Goal: Task Accomplishment & Management: Complete application form

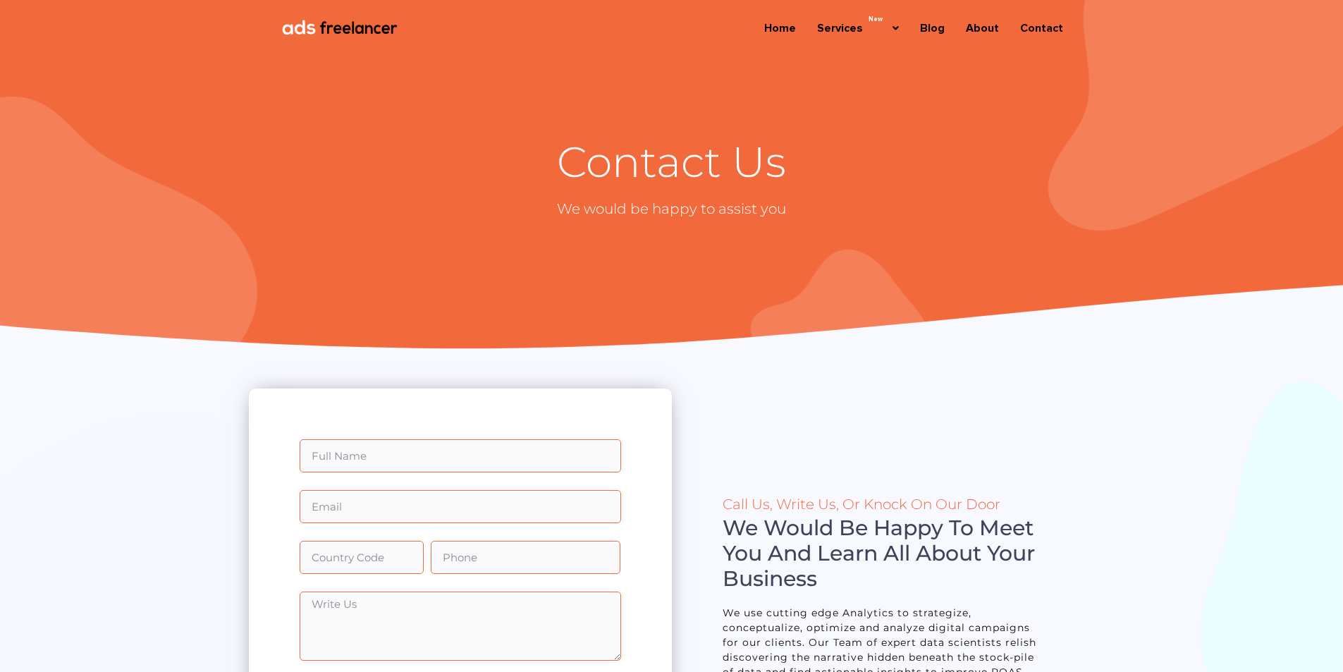
scroll to position [212, 0]
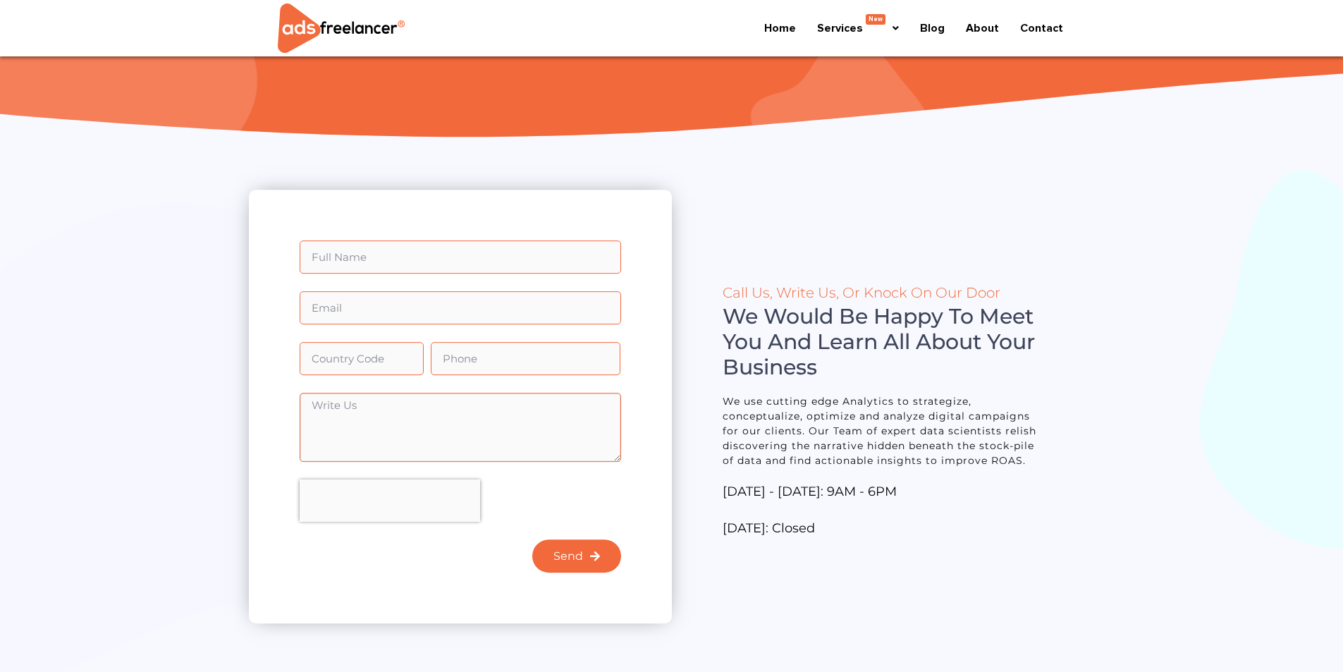
click at [418, 422] on textarea "Write Us" at bounding box center [461, 427] width 322 height 69
paste textarea "Dear, I am a fashion company that needs to build a brand. I look forward to you…"
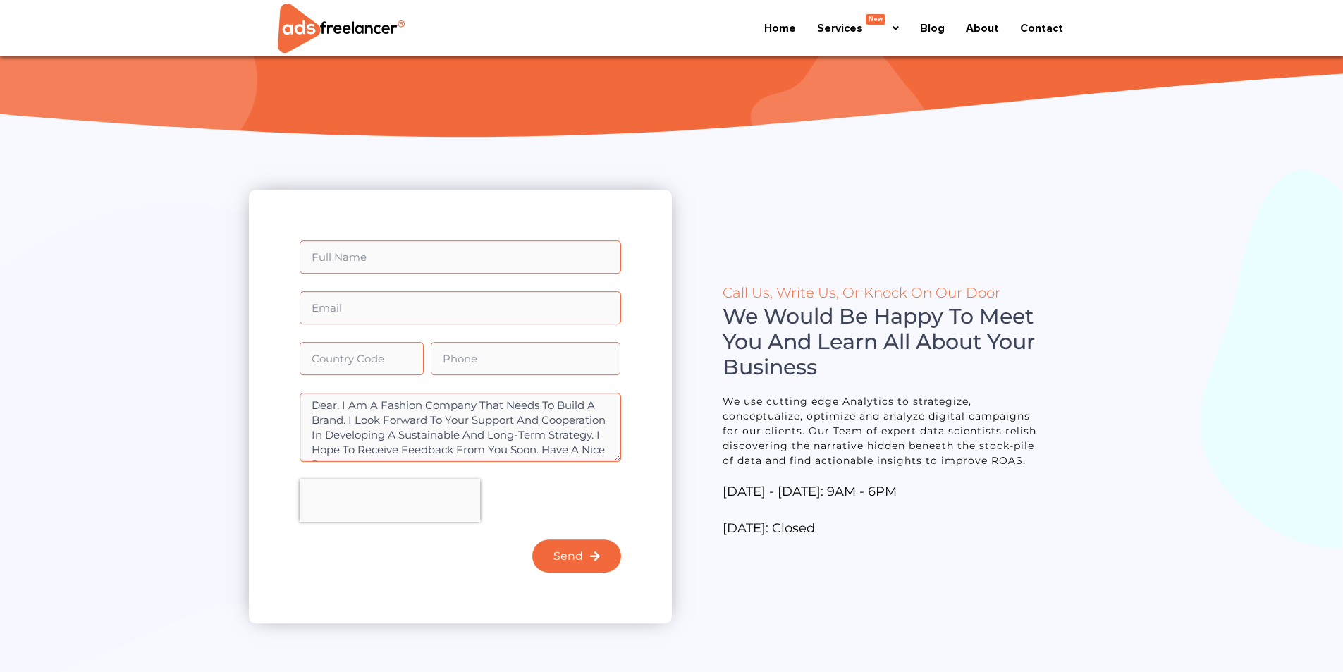
scroll to position [11, 0]
type textarea "Dear, I am a fashion company that needs to build a brand. I look forward to you…"
click at [432, 264] on input "Full Name" at bounding box center [461, 256] width 322 height 33
paste input "PARK JUNG SIK"
type input "PARK JUNG SIK"
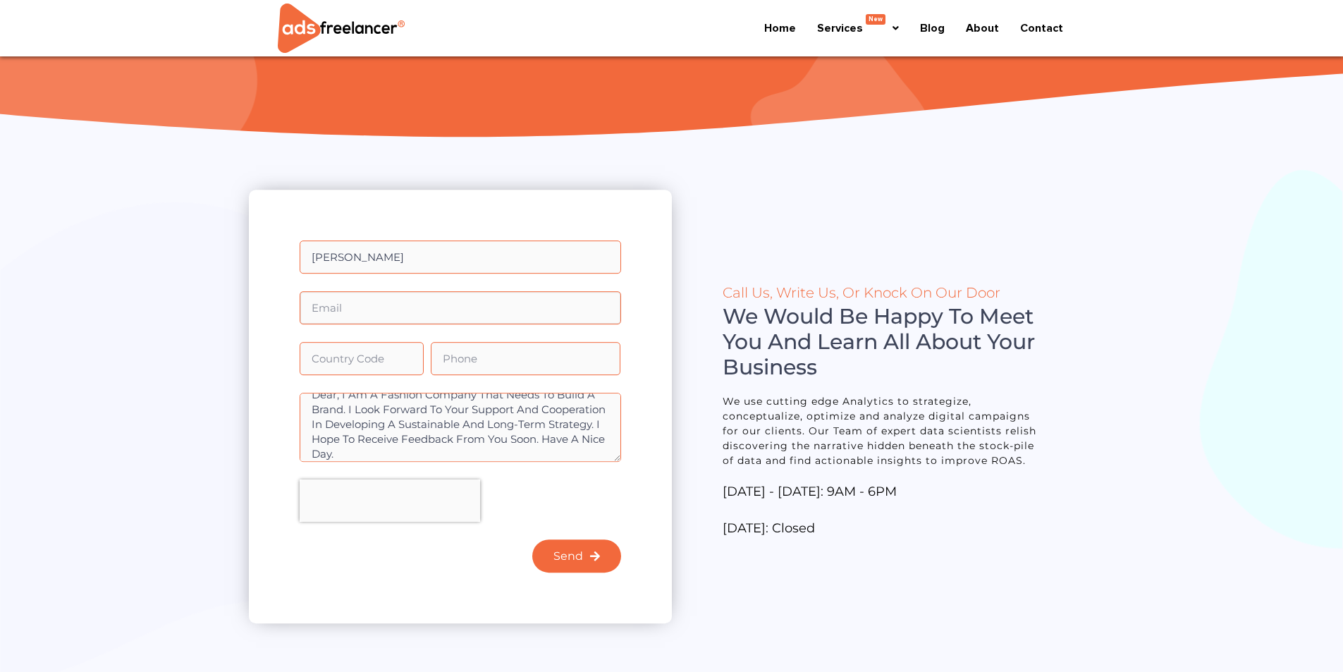
click at [387, 313] on input "Email" at bounding box center [461, 307] width 322 height 33
type input "world@unistarfashion.com"
click at [382, 360] on input "Country Code" at bounding box center [362, 358] width 124 height 33
click at [370, 350] on input "Country Code" at bounding box center [362, 358] width 124 height 33
click at [456, 360] on input "Phone" at bounding box center [526, 358] width 190 height 33
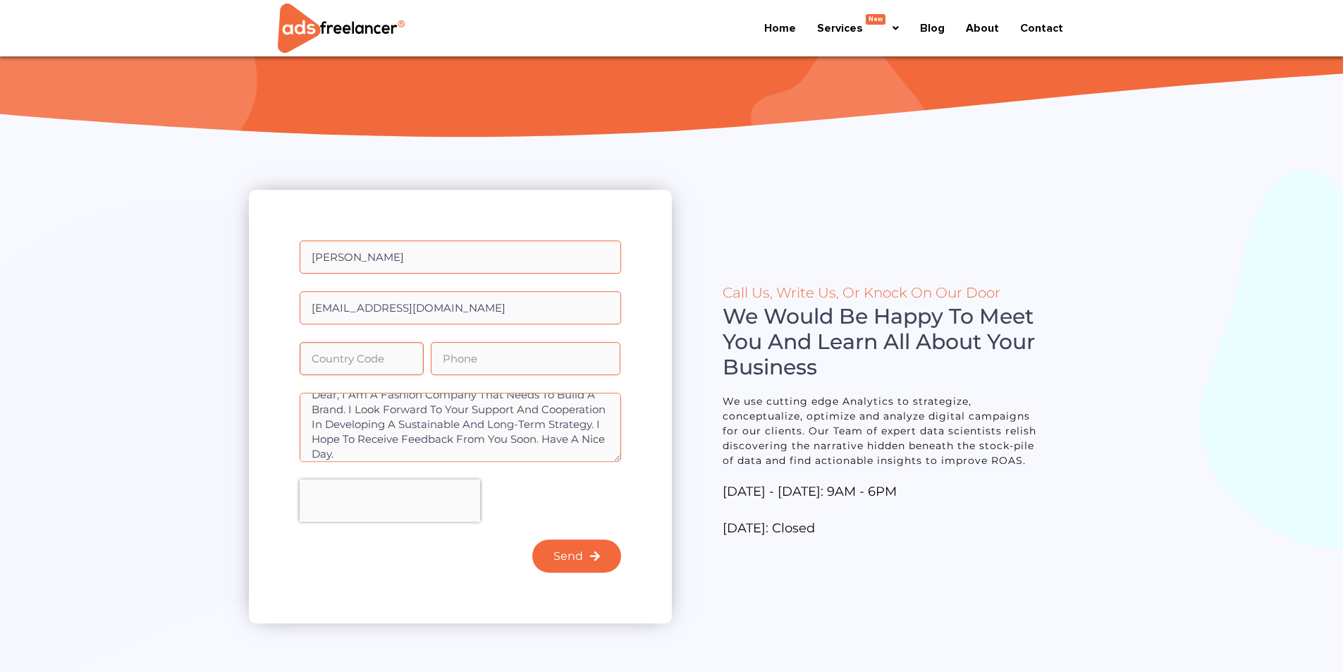
click at [397, 362] on input "Country Code" at bounding box center [362, 358] width 124 height 33
type input "1000"
click at [475, 339] on div "Full Name PARK JUNG SIK Email world@unistarfashion.com Country Code 1000 Phone …" at bounding box center [460, 415] width 329 height 350
click at [484, 353] on input "Phone" at bounding box center [526, 358] width 190 height 33
paste input "82437318371"
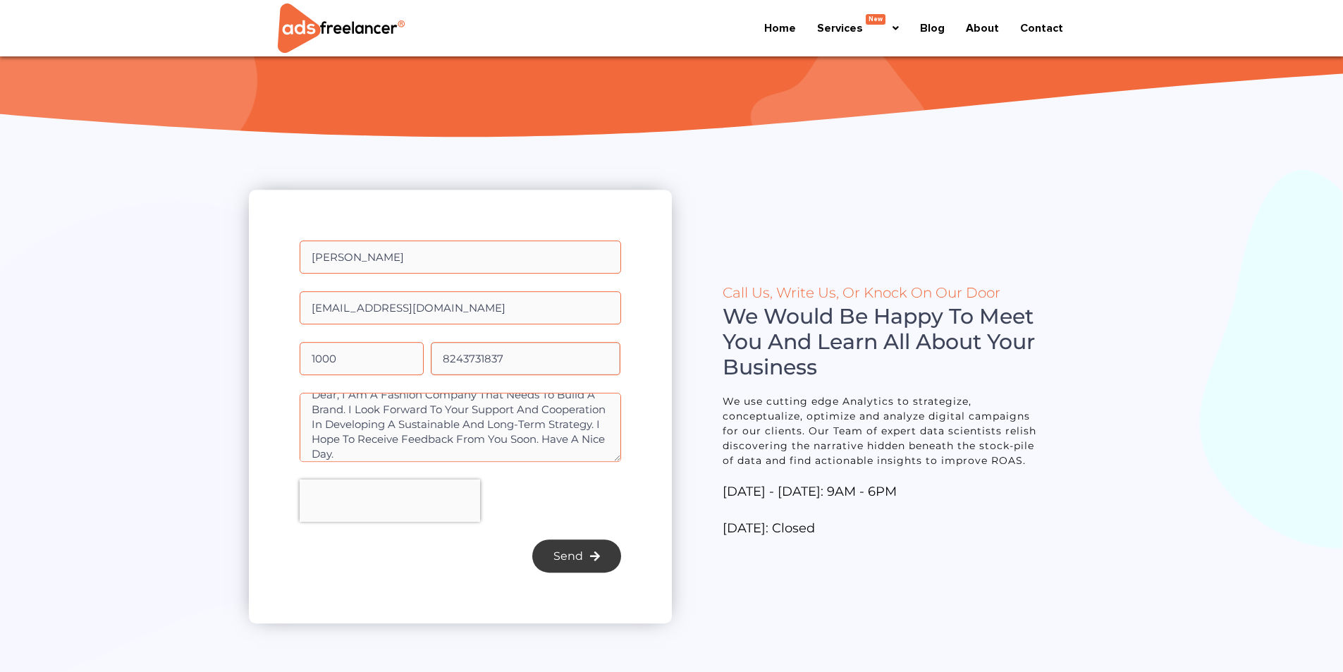
type input "8243731837"
click at [561, 544] on button "Send" at bounding box center [576, 555] width 89 height 33
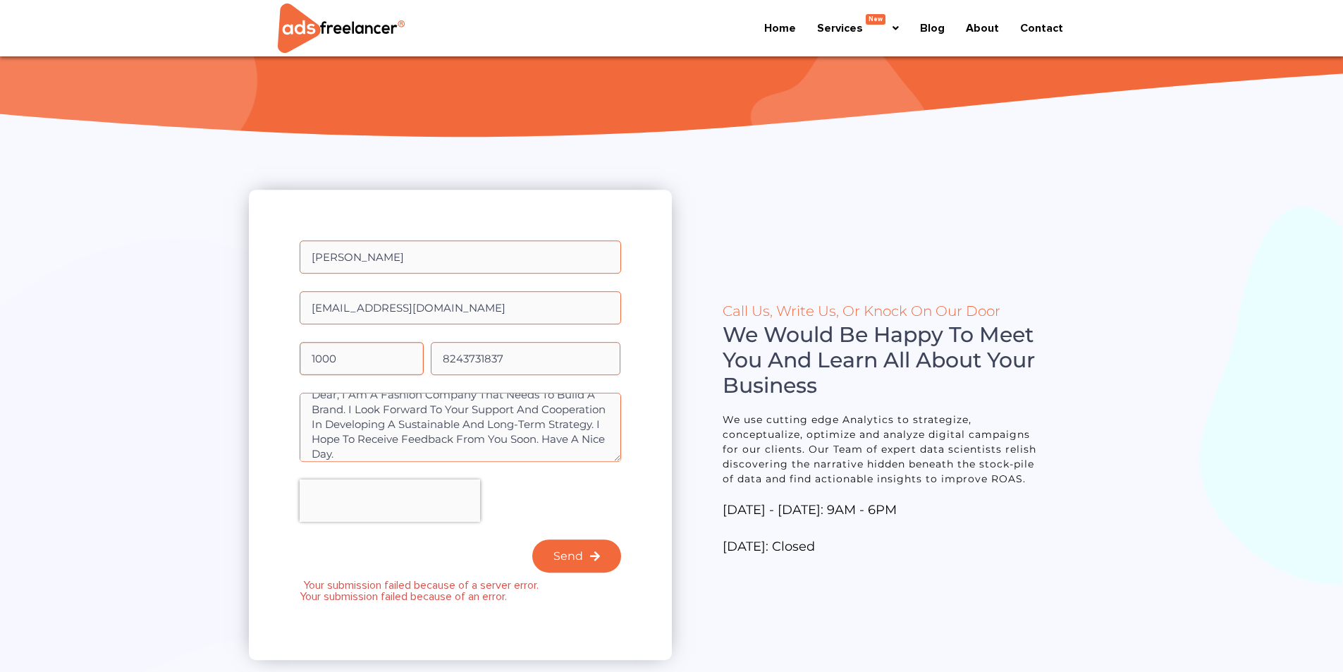
click at [374, 345] on input "1000" at bounding box center [362, 358] width 124 height 33
type input "10000"
click at [569, 552] on span "Send" at bounding box center [569, 556] width 30 height 11
click at [374, 360] on input "10000" at bounding box center [362, 358] width 124 height 33
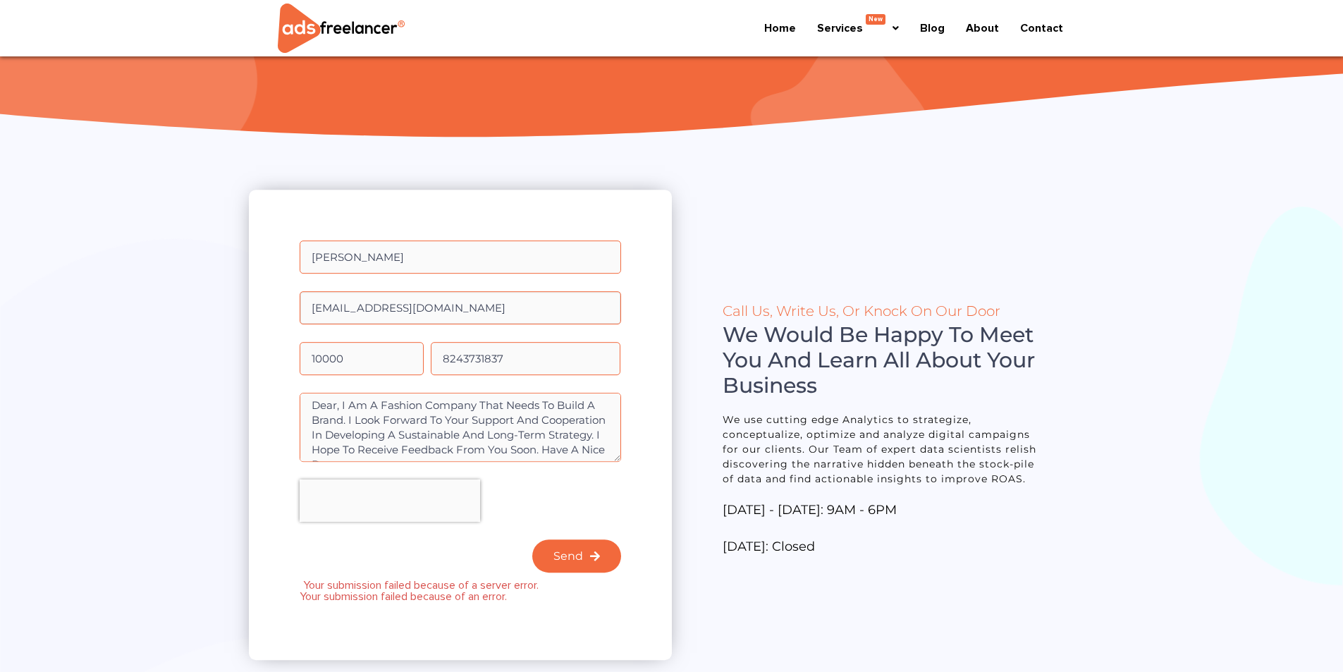
click at [500, 305] on input "world@unistarfashion.com" at bounding box center [461, 307] width 322 height 33
drag, startPoint x: 500, startPoint y: 305, endPoint x: 140, endPoint y: 331, distance: 360.6
click at [143, 331] on section "Full Name PARK JUNG SIK Email world@unistarfashion.com Country Code 10000 Phone…" at bounding box center [671, 429] width 1343 height 577
paste input "world@unistarfashion.com"
type input "world@unistarfashion.com"
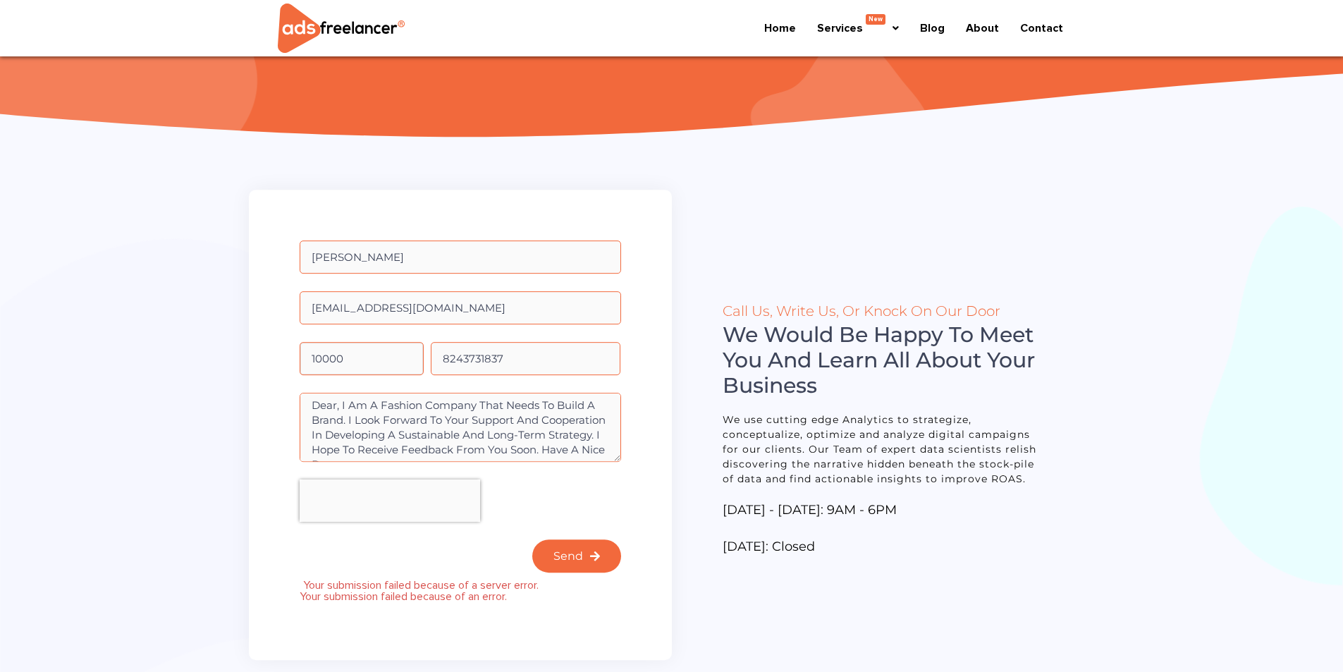
drag, startPoint x: 396, startPoint y: 355, endPoint x: 151, endPoint y: 355, distance: 244.7
click at [151, 355] on section "Full Name PARK JUNG SIK Email world@unistarfashion.com Country Code 10000 Phone…" at bounding box center [671, 429] width 1343 height 577
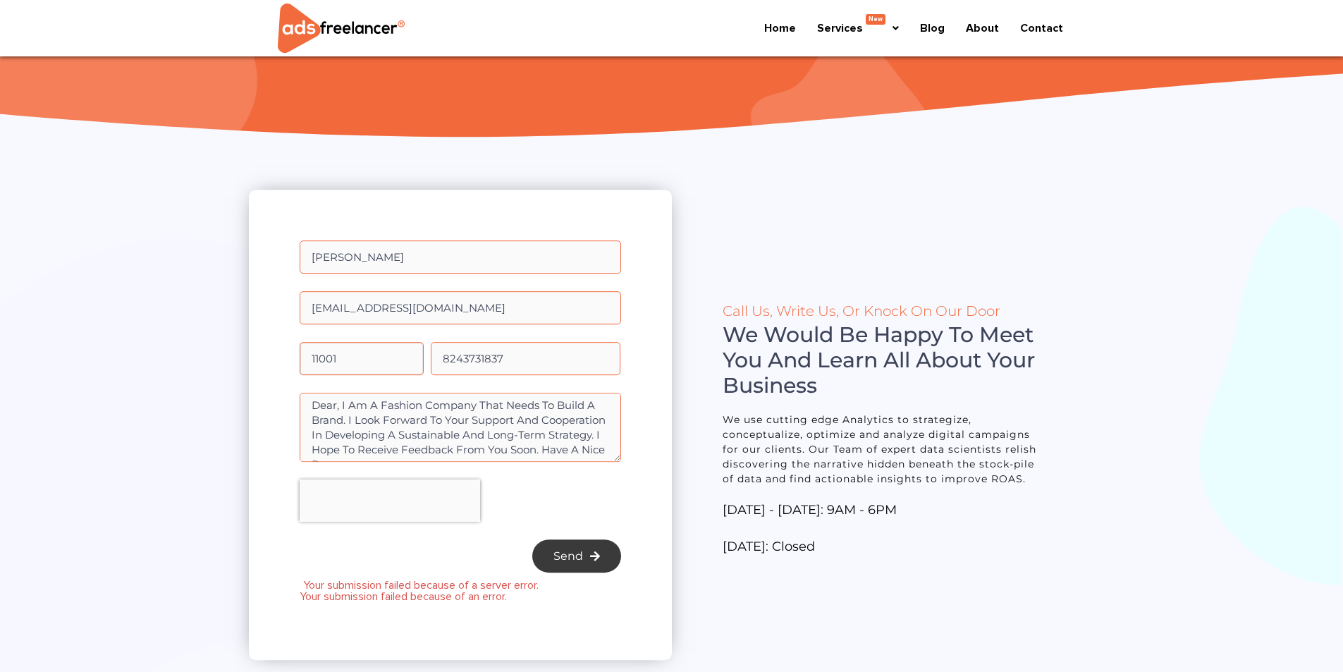
type input "11001"
click at [587, 551] on span "Send" at bounding box center [577, 556] width 47 height 11
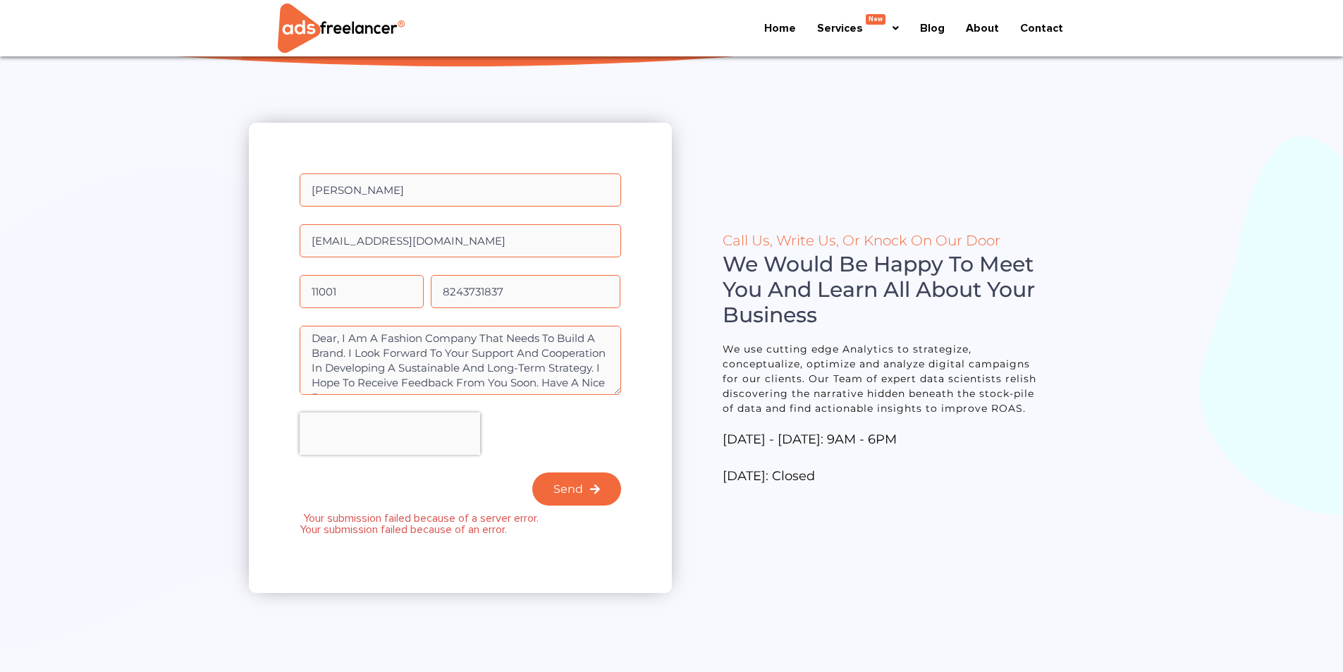
click at [512, 431] on div at bounding box center [460, 433] width 329 height 42
click at [402, 460] on div "Full Name PARK JUNG SIK Email world@unistarfashion.com Country Code 11001 Phone…" at bounding box center [460, 348] width 329 height 350
click at [534, 484] on button "Send" at bounding box center [576, 488] width 89 height 33
drag, startPoint x: 387, startPoint y: 366, endPoint x: 434, endPoint y: 394, distance: 55.0
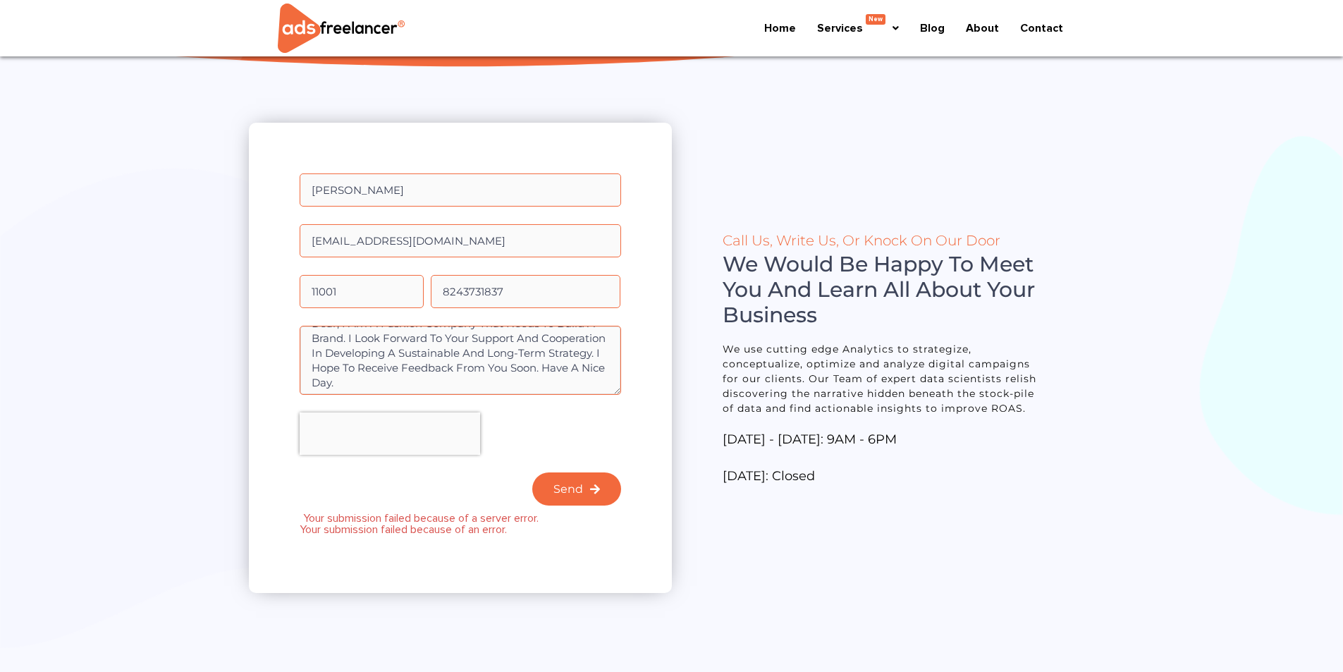
click at [434, 394] on textarea "Dear, I am a fashion company that needs to build a brand. I look forward to you…" at bounding box center [461, 360] width 322 height 69
type textarea "Dear, I am a fashion company that needs to build a brand. I look forward to you…"
click at [562, 484] on span "Send" at bounding box center [569, 489] width 30 height 11
click at [451, 291] on input "8243731837" at bounding box center [526, 291] width 190 height 33
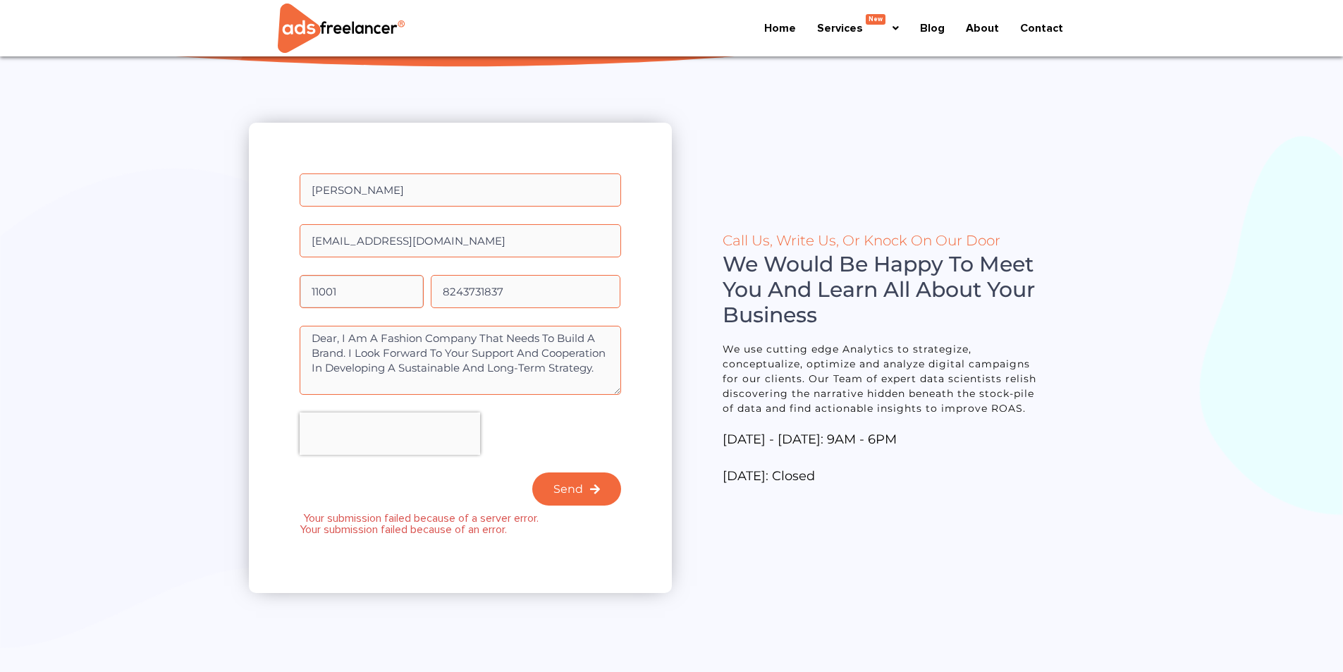
click at [373, 296] on input "11001" at bounding box center [362, 291] width 124 height 33
drag, startPoint x: 369, startPoint y: 297, endPoint x: 24, endPoint y: 305, distance: 344.9
click at [24, 305] on section "Full Name PARK JUNG SIK Email world@unistarfashion.com Country Code 11001 Phone…" at bounding box center [671, 359] width 1343 height 577
type input "82"
click at [584, 496] on button "Send" at bounding box center [576, 488] width 89 height 33
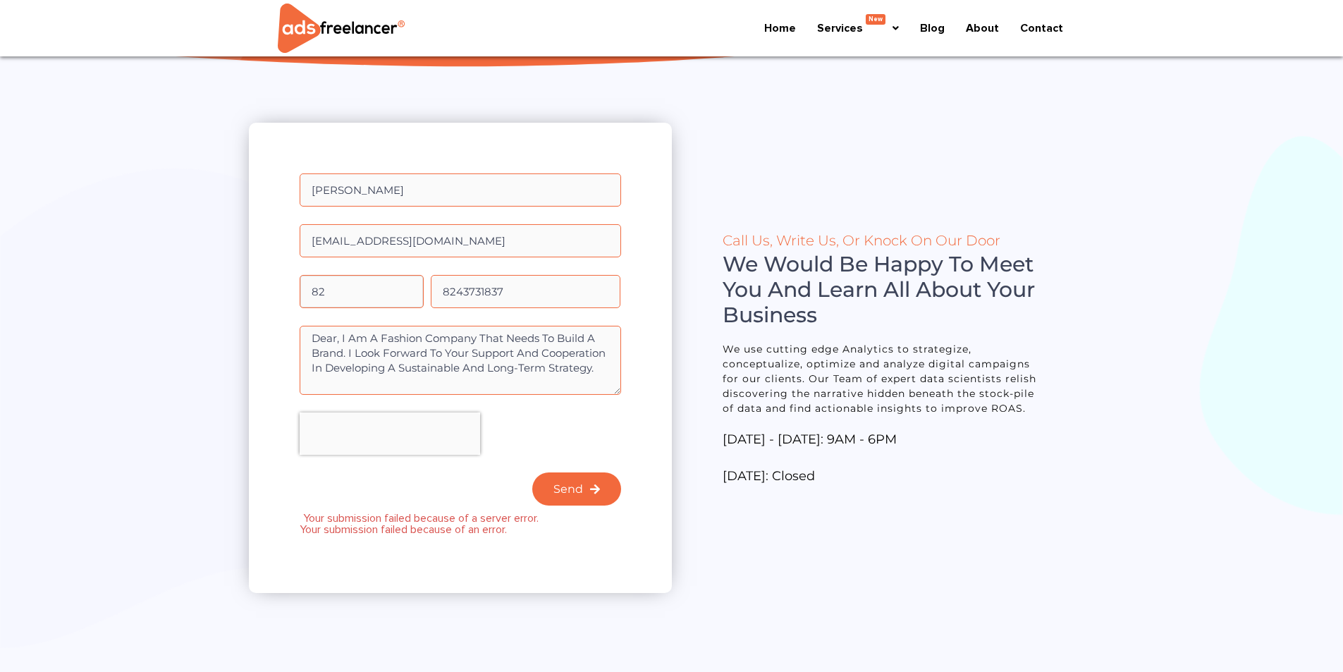
click at [312, 294] on input "82" at bounding box center [362, 291] width 124 height 33
click at [551, 491] on button "Send" at bounding box center [576, 488] width 89 height 33
drag, startPoint x: 454, startPoint y: 287, endPoint x: 365, endPoint y: 299, distance: 90.3
click at [365, 299] on div "Full Name PARK JUNG SIK Email world@unistarfashion.com Country Code 82 Phone 82…" at bounding box center [460, 348] width 329 height 350
click at [499, 295] on input "43731837" at bounding box center [526, 291] width 190 height 33
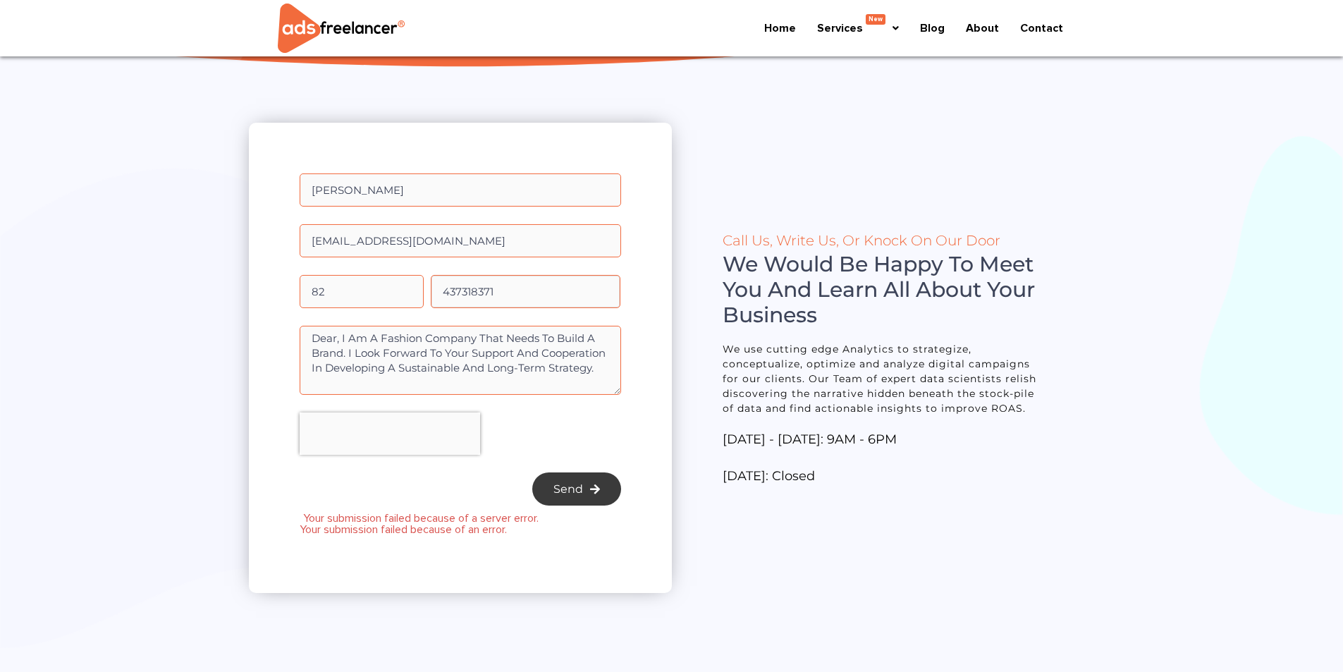
type input "437318371"
click at [566, 493] on span "Send" at bounding box center [569, 489] width 30 height 11
